Goal: Information Seeking & Learning: Find specific fact

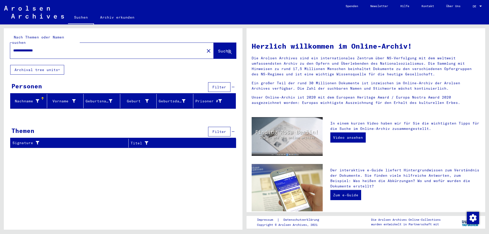
click at [50, 113] on div at bounding box center [123, 116] width 238 height 6
click at [18, 45] on div "**********" at bounding box center [104, 50] width 188 height 11
click at [18, 48] on input "**********" at bounding box center [105, 50] width 185 height 5
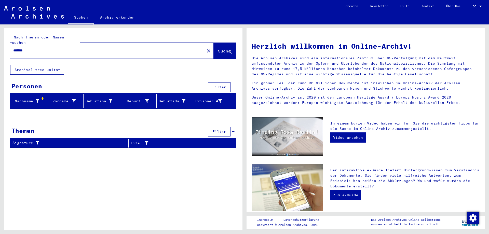
type input "*******"
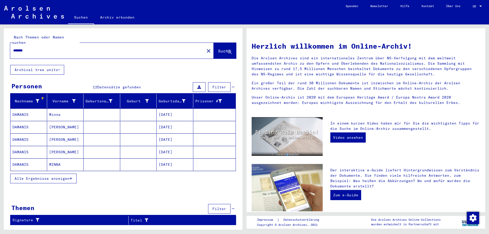
click at [133, 70] on div "Nach Themen oder Namen suchen ******* close Suche Archival tree units Personen …" at bounding box center [123, 128] width 238 height 201
click at [470, 4] on link "DE DE" at bounding box center [477, 6] width 22 height 12
click at [479, 5] on div at bounding box center [480, 7] width 5 height 4
click at [467, 11] on span "English" at bounding box center [471, 9] width 21 height 9
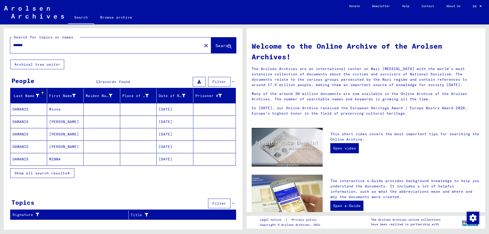
click at [52, 173] on span "Show all search results" at bounding box center [41, 173] width 53 height 5
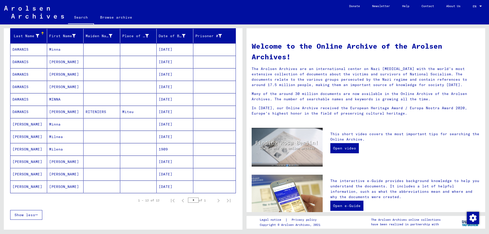
scroll to position [51, 0]
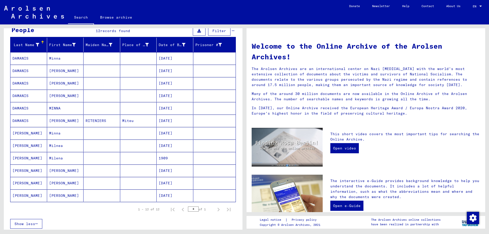
click at [26, 70] on mat-cell "DAMANIS" at bounding box center [28, 71] width 37 height 12
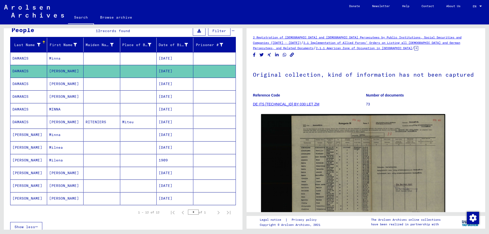
click at [26, 59] on mat-cell "DAMANIS" at bounding box center [28, 58] width 37 height 12
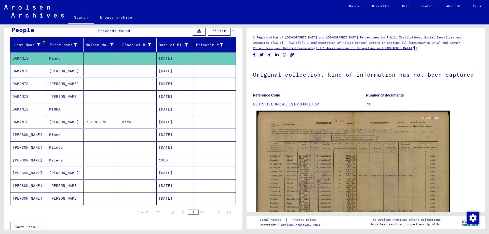
click at [288, 156] on img at bounding box center [352, 180] width 193 height 138
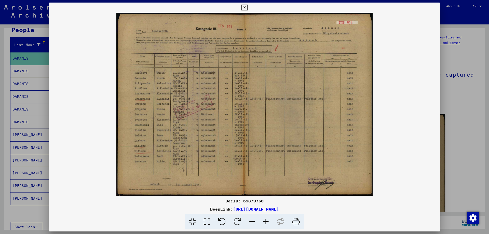
click at [14, 83] on div at bounding box center [244, 117] width 489 height 234
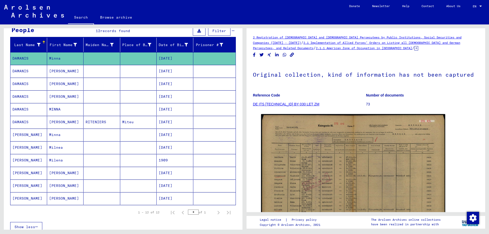
click at [24, 70] on mat-cell "DAMANIS" at bounding box center [28, 71] width 37 height 12
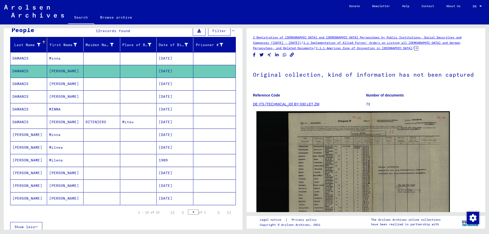
click at [331, 163] on img at bounding box center [352, 168] width 193 height 115
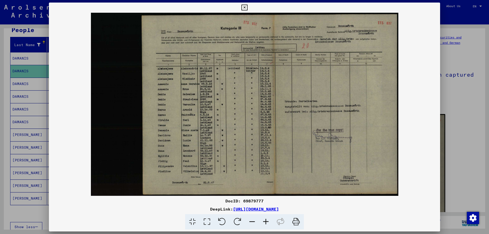
click at [266, 159] on img at bounding box center [244, 104] width 391 height 183
click at [12, 89] on div at bounding box center [244, 117] width 489 height 234
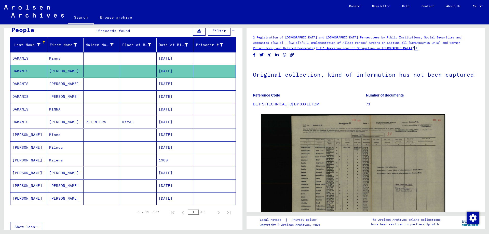
click at [21, 85] on mat-cell "DAMANIS" at bounding box center [28, 84] width 37 height 12
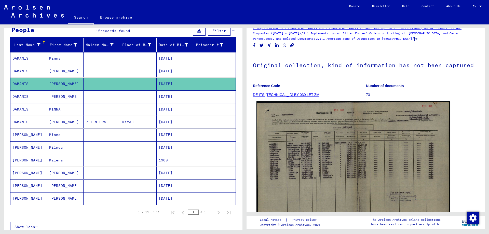
scroll to position [25, 0]
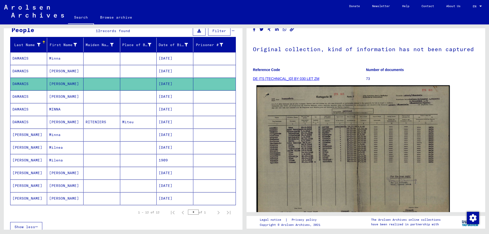
click at [314, 127] on img at bounding box center [352, 153] width 193 height 137
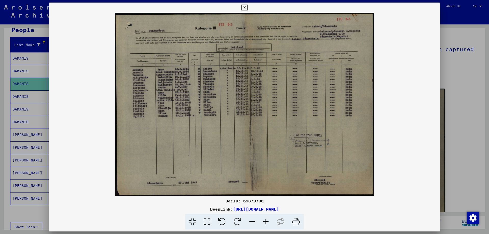
click at [218, 139] on img at bounding box center [244, 104] width 391 height 183
click at [20, 103] on div at bounding box center [244, 117] width 489 height 234
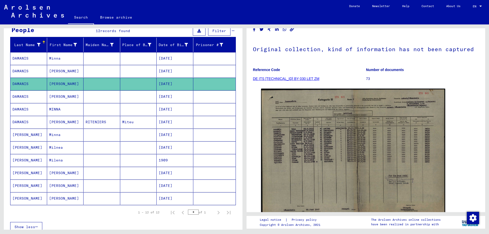
click at [23, 100] on mat-cell "DAMANIS" at bounding box center [28, 96] width 37 height 12
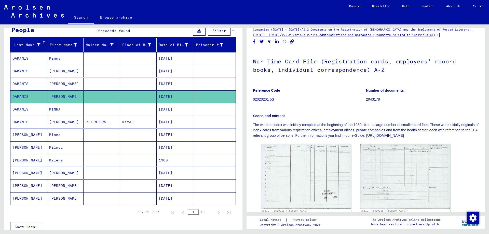
scroll to position [25, 0]
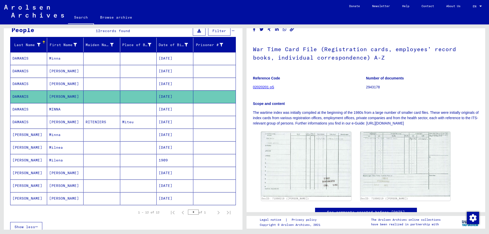
click at [31, 111] on mat-cell "DAMANIS" at bounding box center [28, 109] width 37 height 12
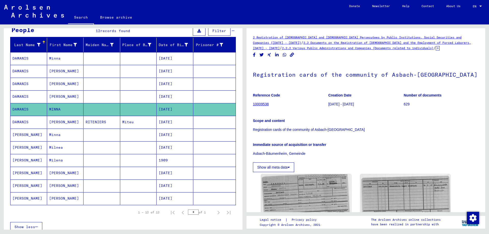
scroll to position [76, 0]
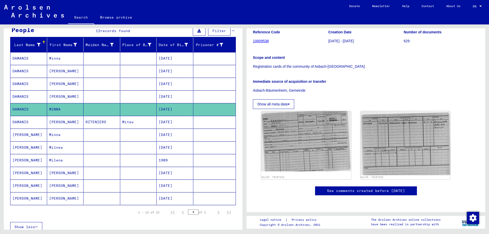
click at [26, 123] on mat-cell "DAMANIS" at bounding box center [28, 122] width 37 height 12
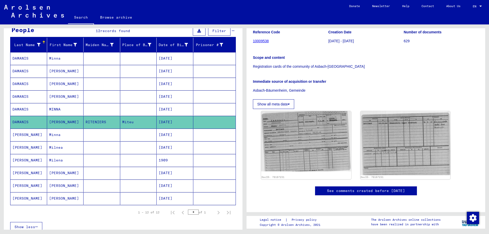
scroll to position [127, 0]
click at [36, 132] on mat-cell "[PERSON_NAME]" at bounding box center [28, 134] width 37 height 12
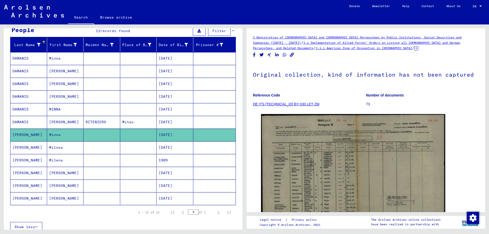
click at [18, 146] on mat-cell "[PERSON_NAME]" at bounding box center [28, 147] width 37 height 12
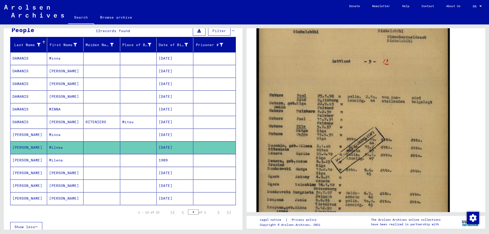
scroll to position [204, 0]
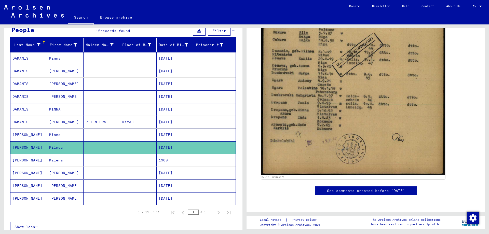
click at [51, 159] on mat-cell "Milena" at bounding box center [65, 160] width 37 height 12
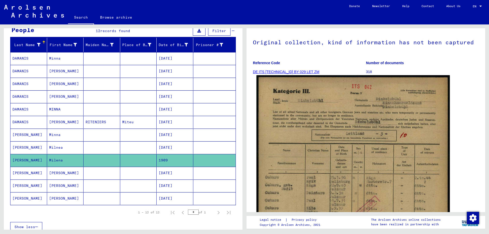
scroll to position [76, 0]
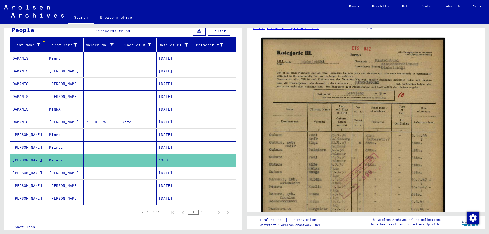
click at [63, 172] on mat-cell "[PERSON_NAME]" at bounding box center [65, 173] width 37 height 12
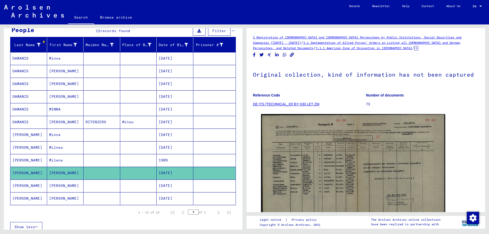
click at [72, 185] on mat-cell "[PERSON_NAME]" at bounding box center [65, 185] width 37 height 12
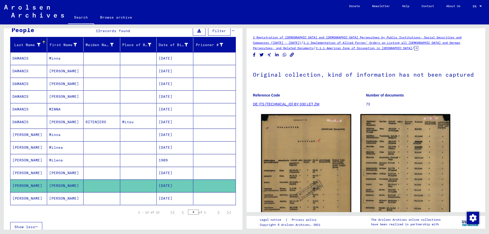
click at [66, 199] on mat-cell "[PERSON_NAME]" at bounding box center [65, 198] width 37 height 12
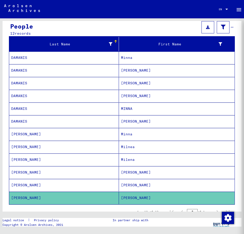
scroll to position [55, 0]
